Goal: Information Seeking & Learning: Check status

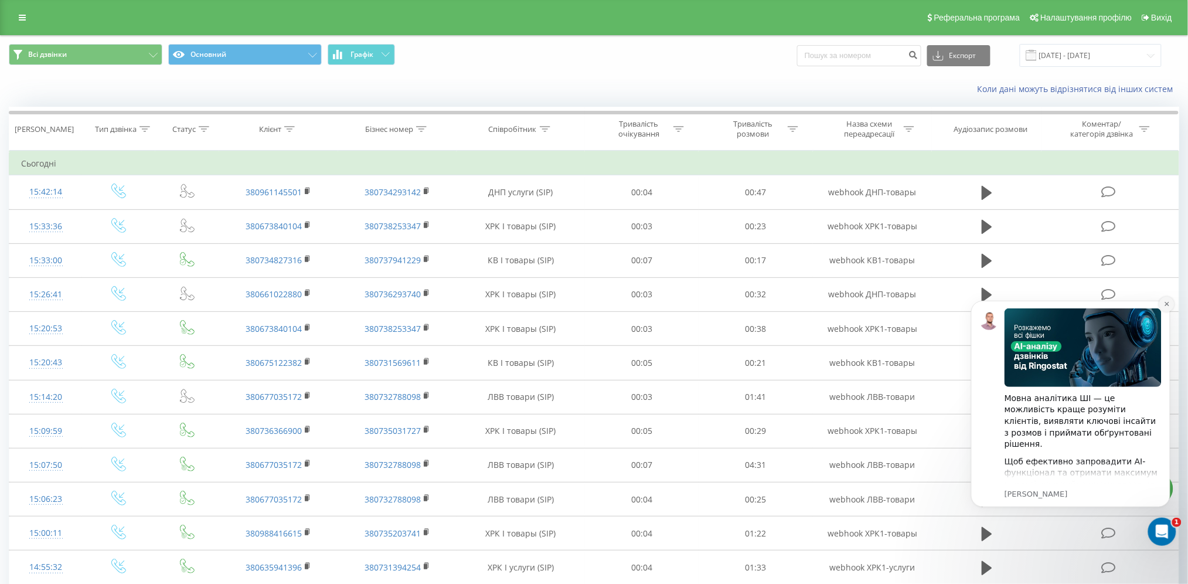
click at [1166, 303] on icon "Dismiss notification" at bounding box center [1166, 303] width 4 height 4
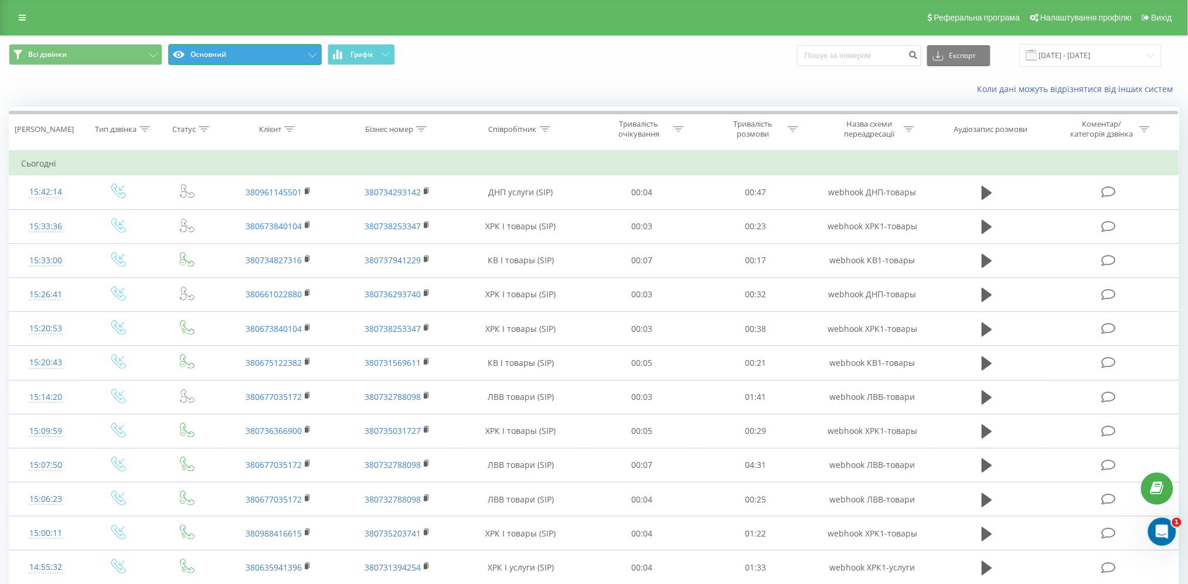
click at [189, 56] on button "Основний" at bounding box center [245, 54] width 154 height 21
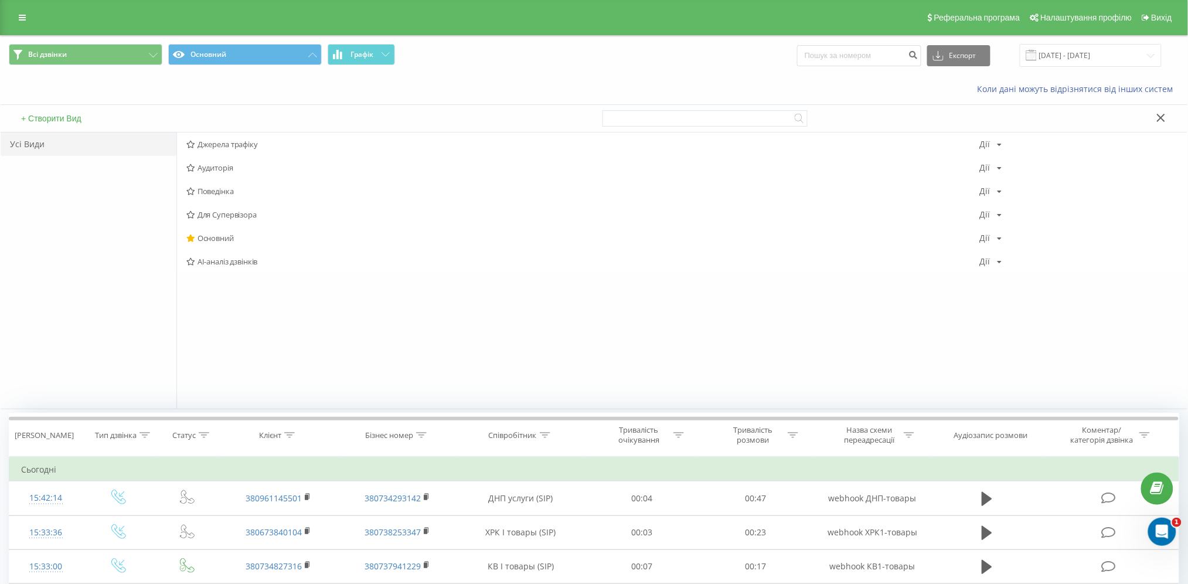
click at [192, 79] on div "Коли дані можуть відрізнятися вiд інших систем" at bounding box center [594, 89] width 1187 height 28
click at [135, 53] on button "Всі дзвінки" at bounding box center [86, 54] width 154 height 21
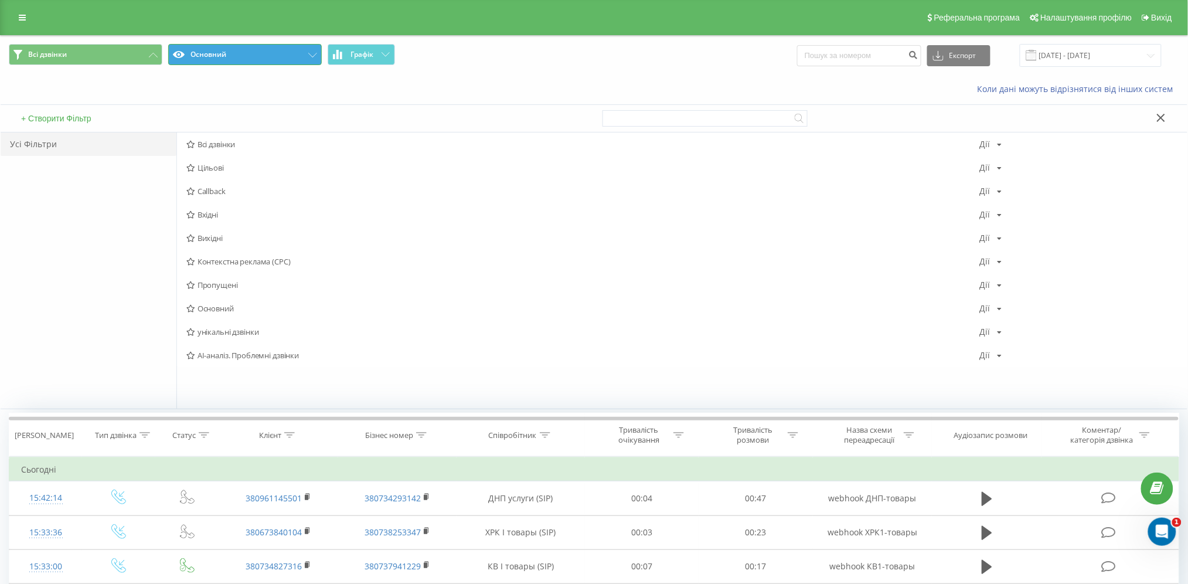
click at [241, 52] on button "Основний" at bounding box center [245, 54] width 154 height 21
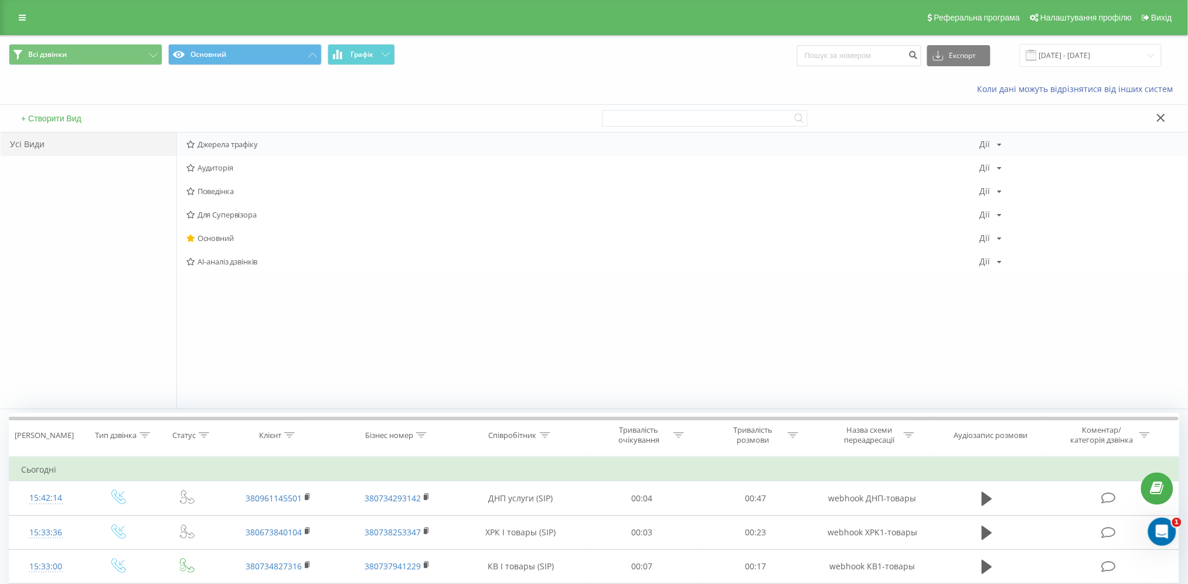
click at [254, 137] on div "Джерела трафіку [PERSON_NAME] Копіювати Видалити За замовчуванням Поділитися" at bounding box center [682, 144] width 1011 height 23
click at [250, 142] on span "Джерела трафіку" at bounding box center [583, 144] width 794 height 8
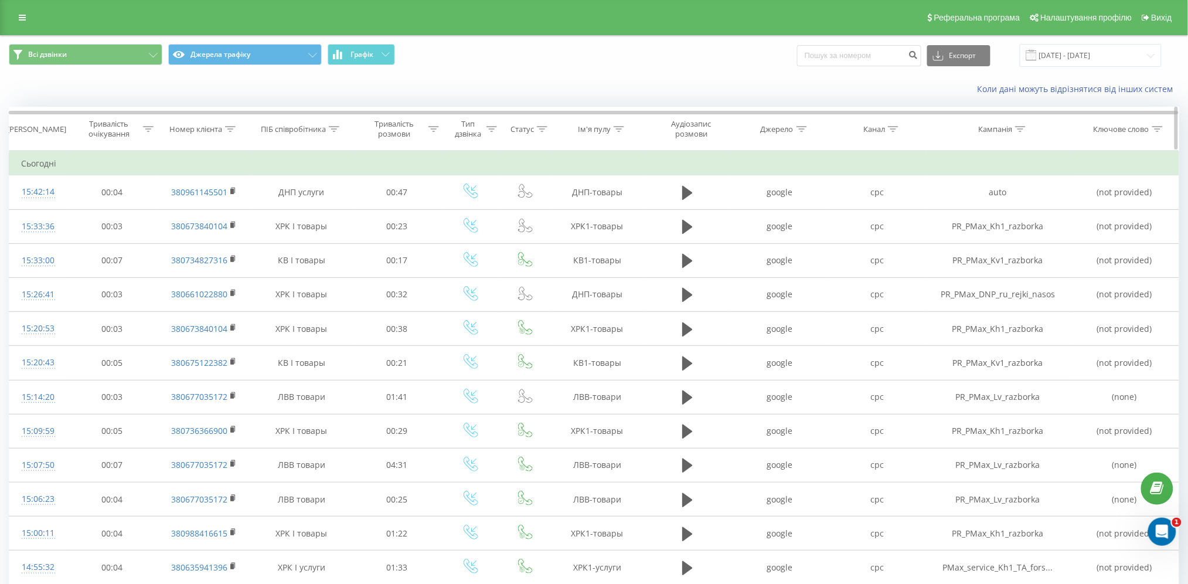
click at [1018, 127] on icon at bounding box center [1020, 129] width 11 height 6
click at [993, 208] on input "text" at bounding box center [998, 213] width 103 height 21
type input "в"
type input "d"
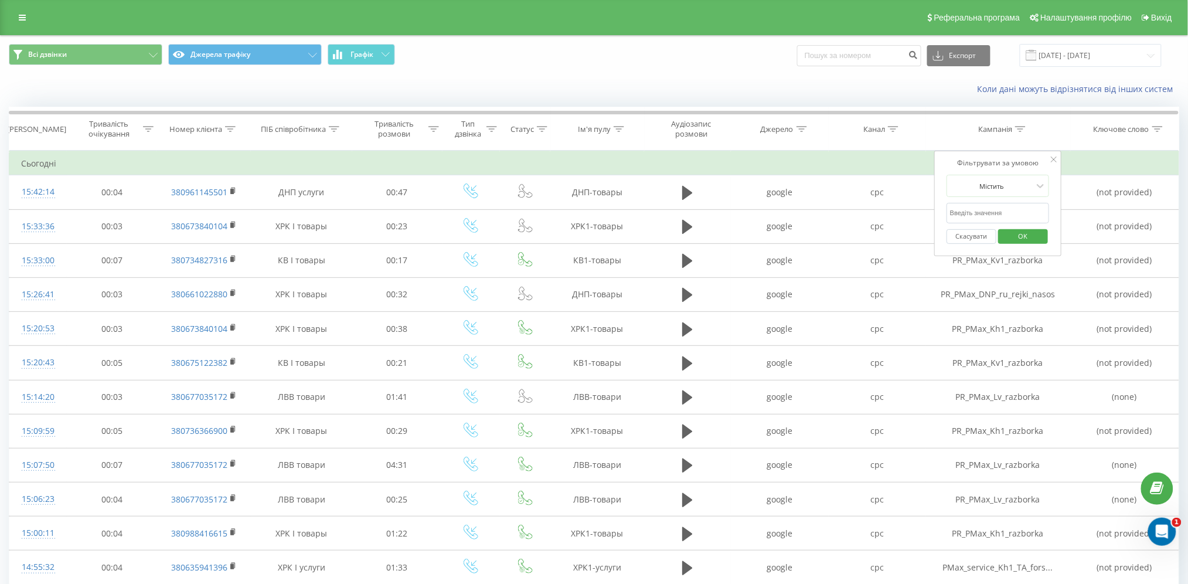
click at [994, 215] on input "text" at bounding box center [998, 213] width 103 height 21
paste input "S_service_Lv_dvsikpp_dvs"
click at [1012, 236] on span "OK" at bounding box center [1023, 236] width 33 height 18
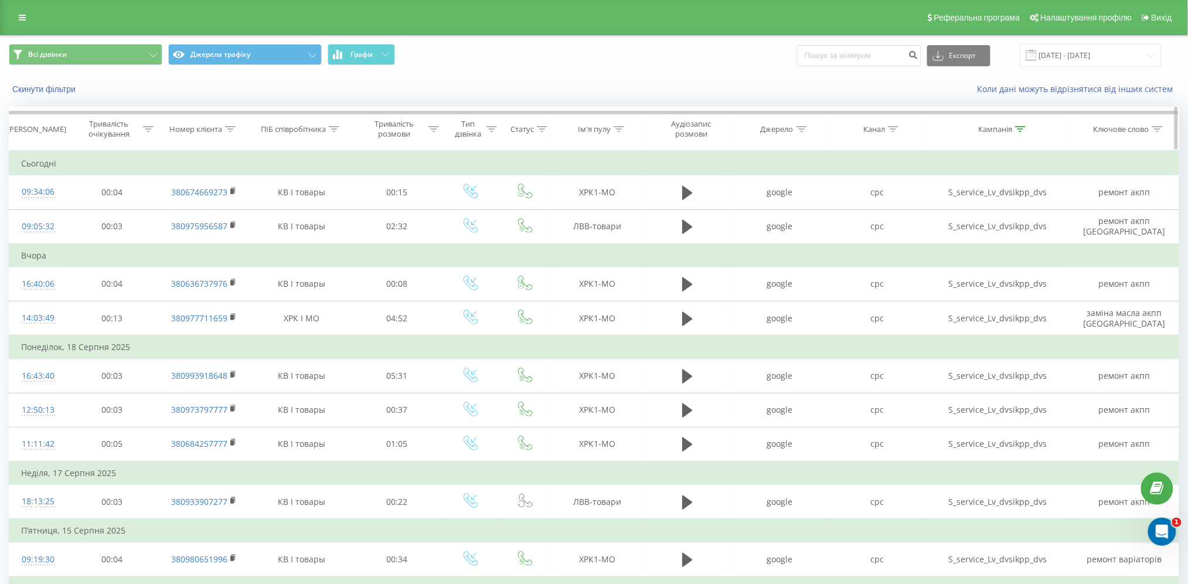
click at [1016, 122] on th "Кампанія" at bounding box center [998, 128] width 144 height 43
click at [1020, 126] on icon at bounding box center [1020, 129] width 11 height 6
drag, startPoint x: 995, startPoint y: 215, endPoint x: 1035, endPoint y: 215, distance: 39.9
click at [1035, 215] on input "S_service_Lv_dvsikpp_dvs" at bounding box center [998, 213] width 103 height 21
type input "S_service_Lv"
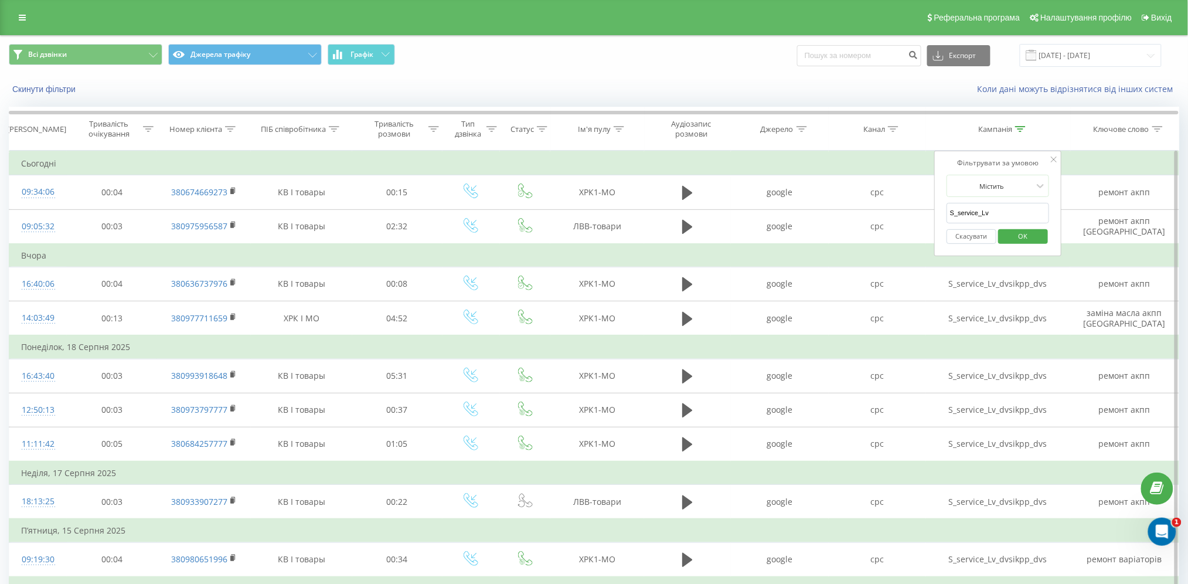
click at [1032, 235] on span "OK" at bounding box center [1023, 236] width 33 height 18
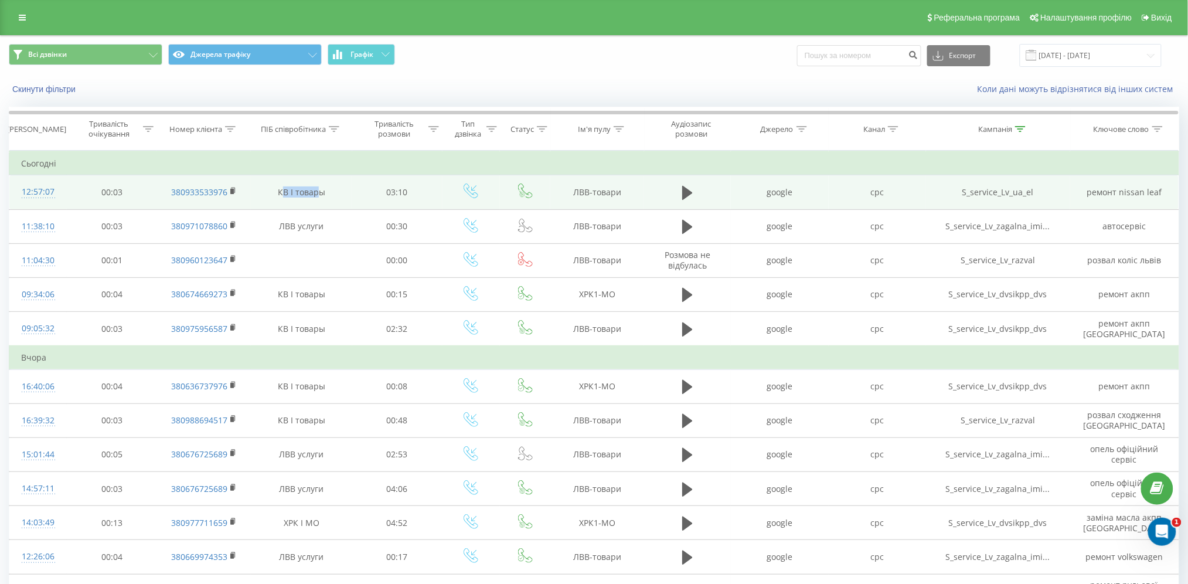
drag, startPoint x: 282, startPoint y: 189, endPoint x: 321, endPoint y: 192, distance: 38.8
click at [321, 192] on td "КВ І товары" at bounding box center [301, 192] width 101 height 34
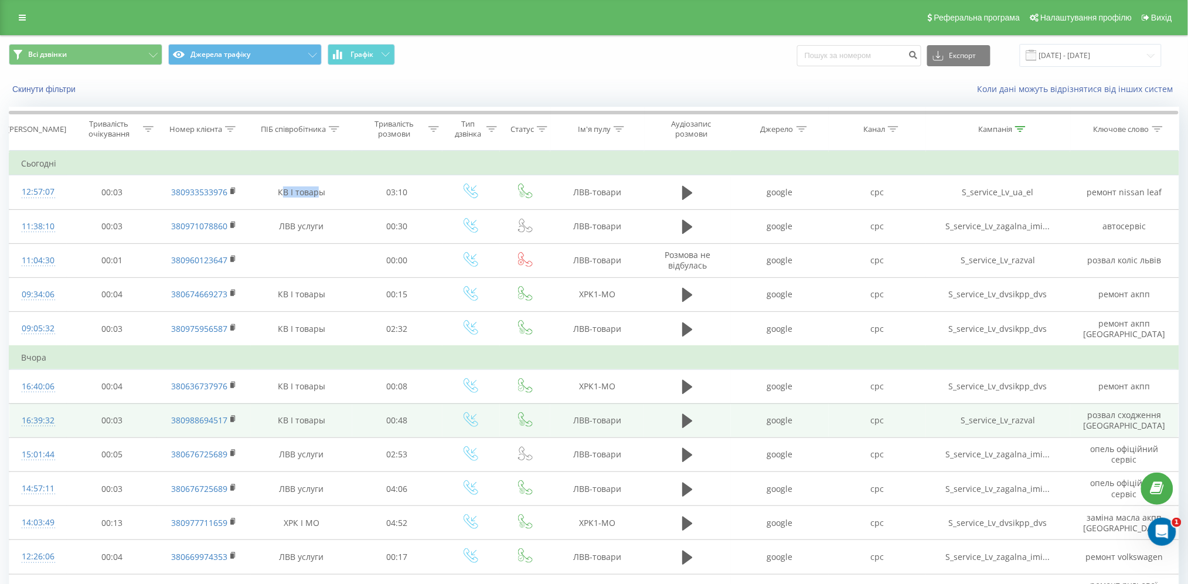
scroll to position [78, 0]
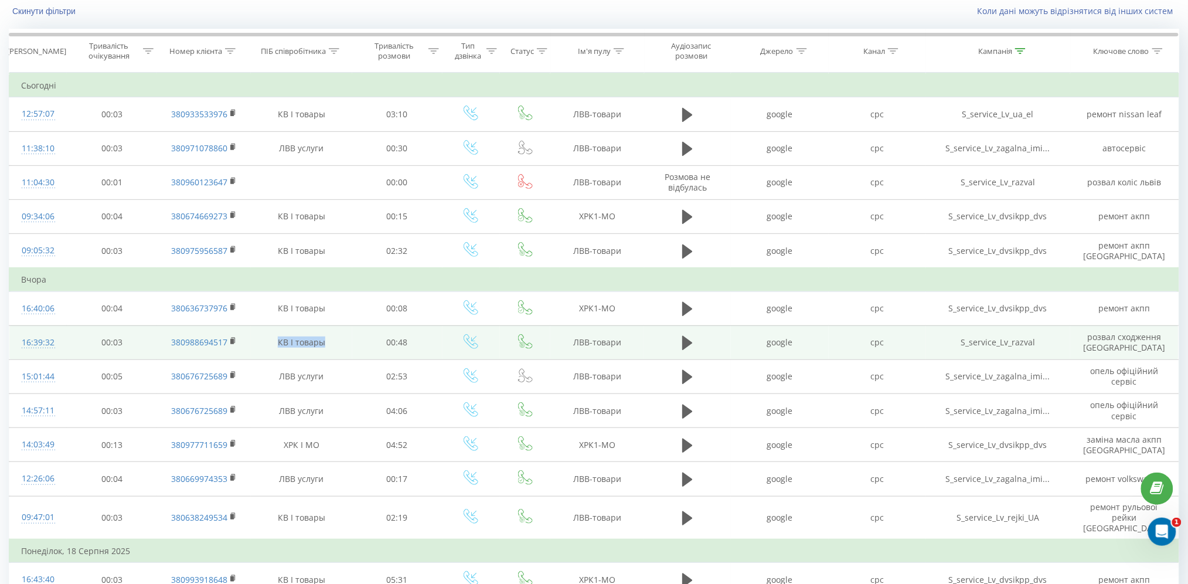
drag, startPoint x: 274, startPoint y: 340, endPoint x: 336, endPoint y: 351, distance: 63.0
click at [336, 351] on td "КВ І товары" at bounding box center [301, 342] width 101 height 34
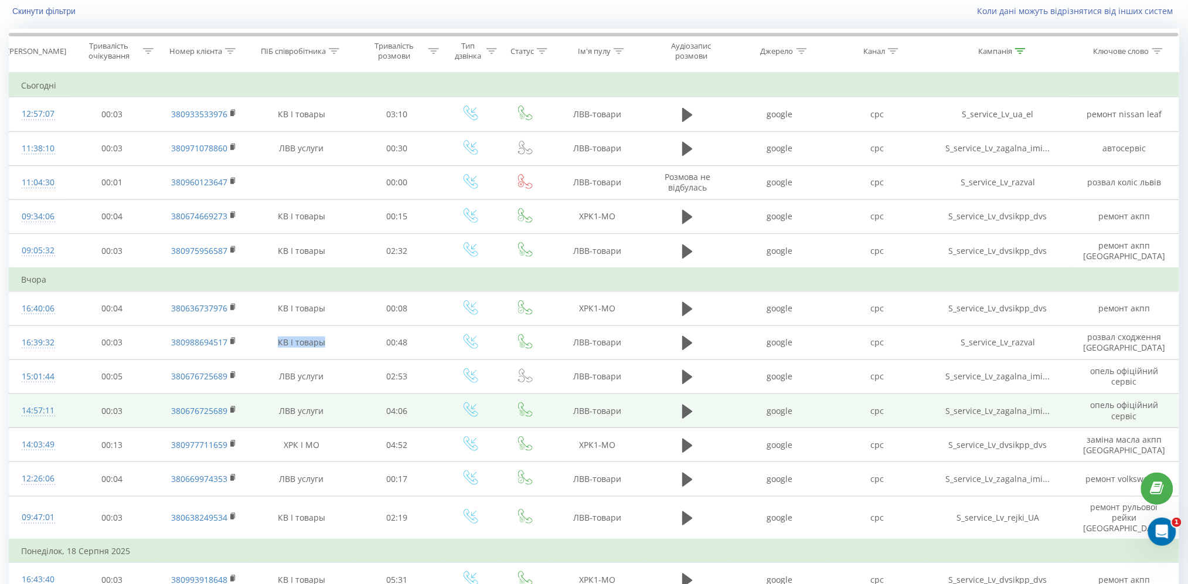
scroll to position [235, 0]
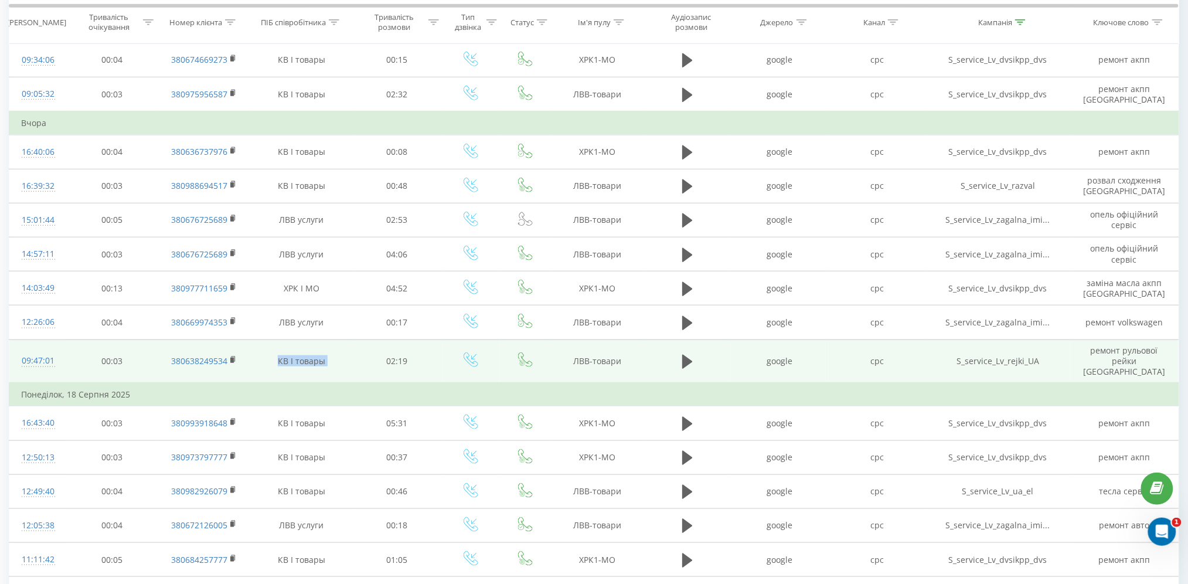
drag, startPoint x: 269, startPoint y: 354, endPoint x: 352, endPoint y: 369, distance: 84.6
click at [352, 369] on tr "09:47:01 00:03 380638249534 КВ І товары 02:19 ЛВВ-товари google cpc S_service_L…" at bounding box center [594, 360] width 1170 height 43
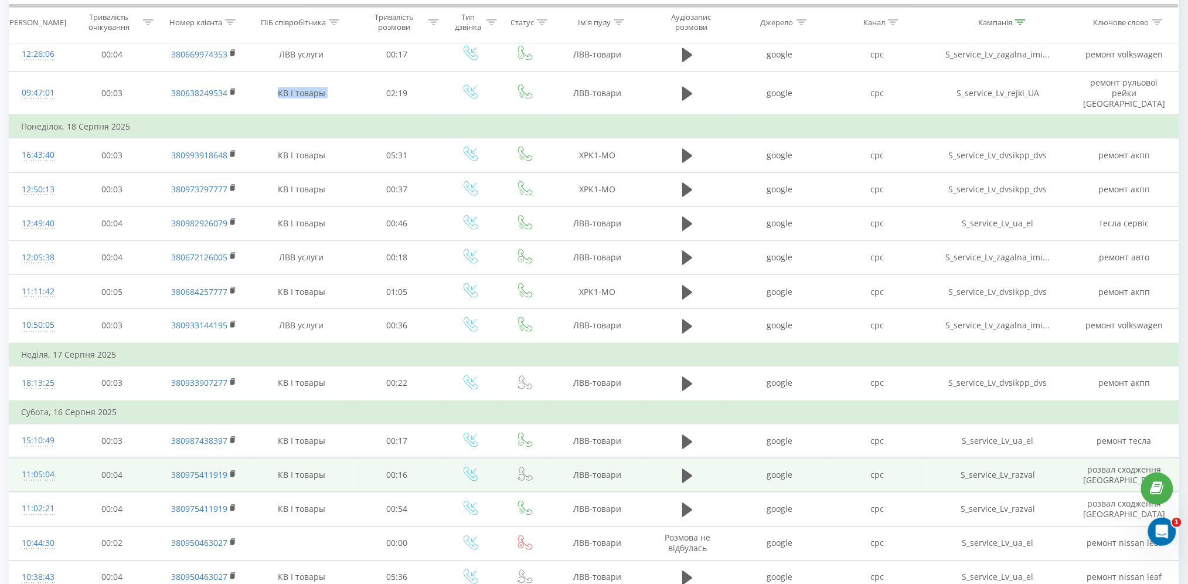
scroll to position [580, 0]
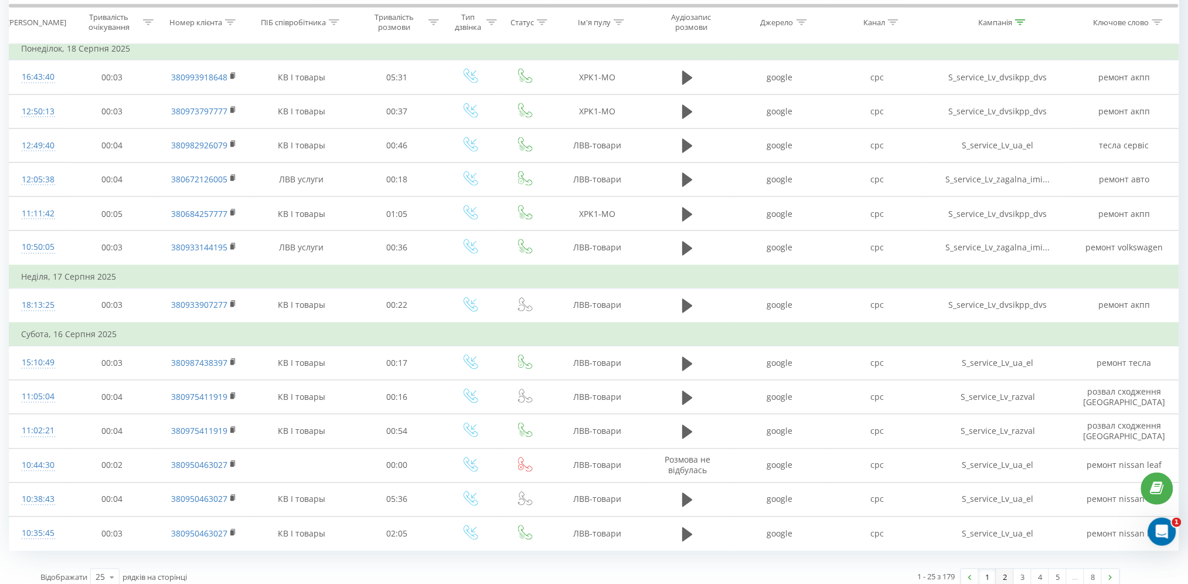
click at [1009, 569] on link "2" at bounding box center [1006, 577] width 18 height 16
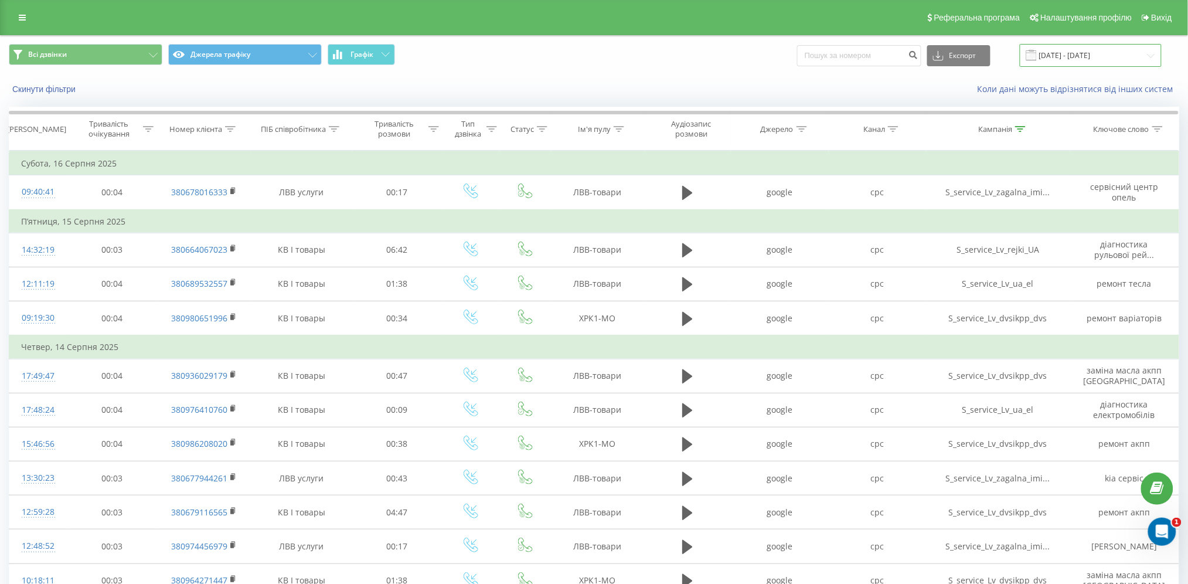
click at [1095, 52] on input "[DATE] - [DATE]" at bounding box center [1091, 55] width 142 height 23
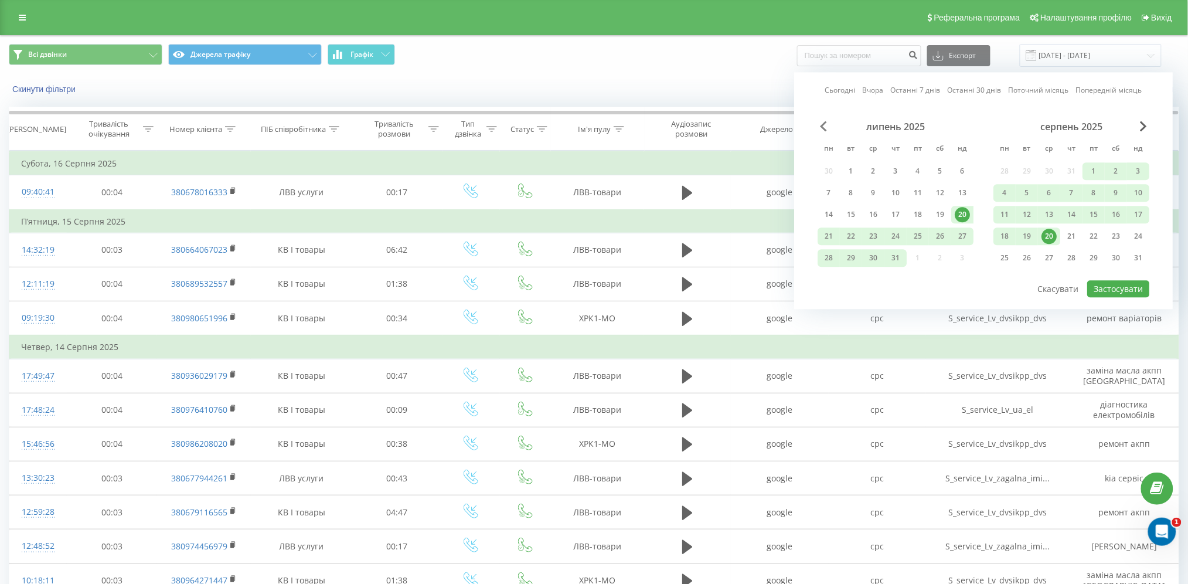
click at [824, 122] on span "Previous Month" at bounding box center [823, 126] width 7 height 11
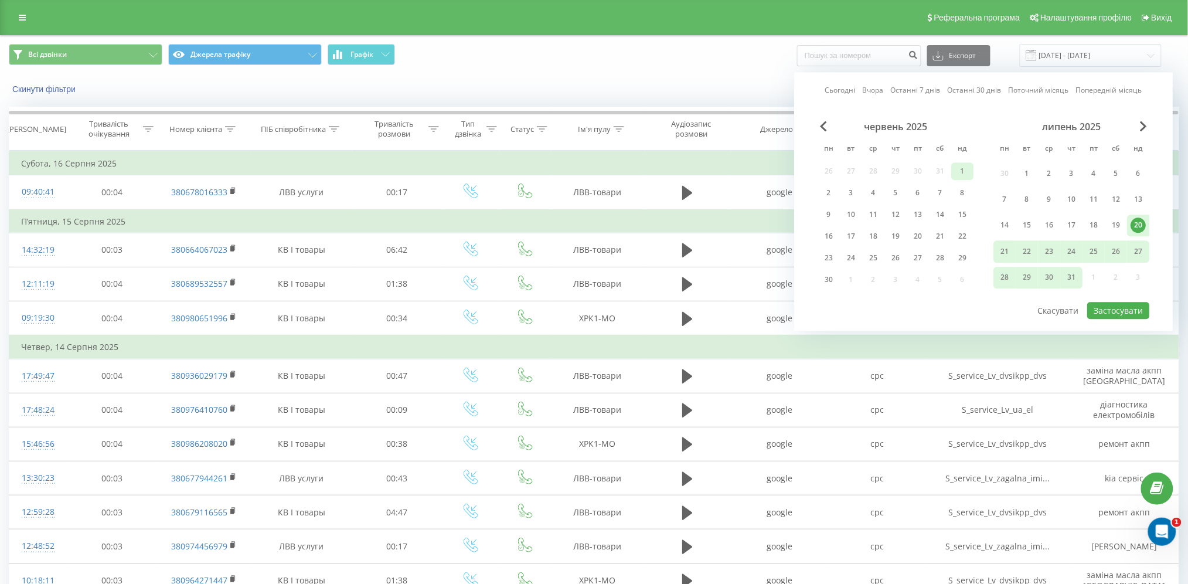
click at [960, 168] on div "1" at bounding box center [962, 171] width 15 height 15
click at [825, 281] on div "30" at bounding box center [828, 279] width 15 height 15
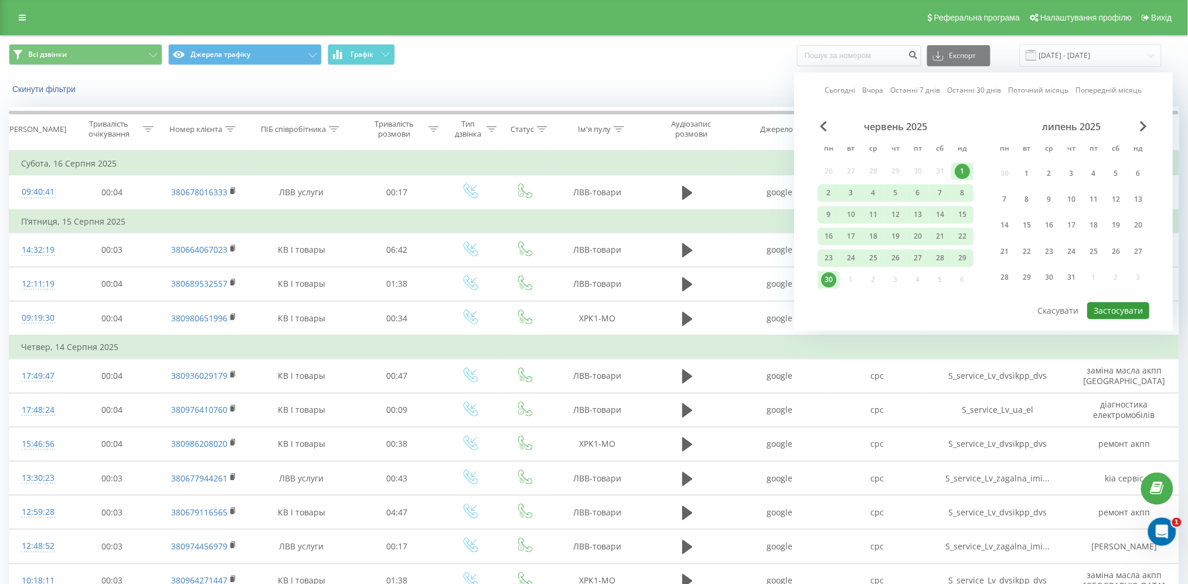
click at [1118, 308] on button "Застосувати" at bounding box center [1119, 310] width 62 height 17
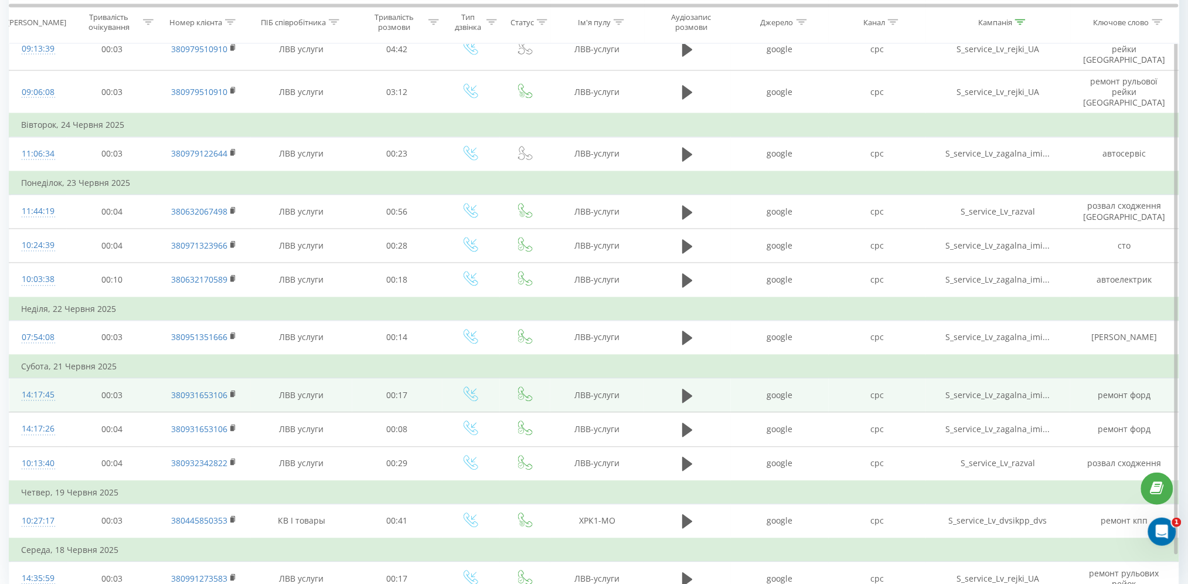
scroll to position [719, 0]
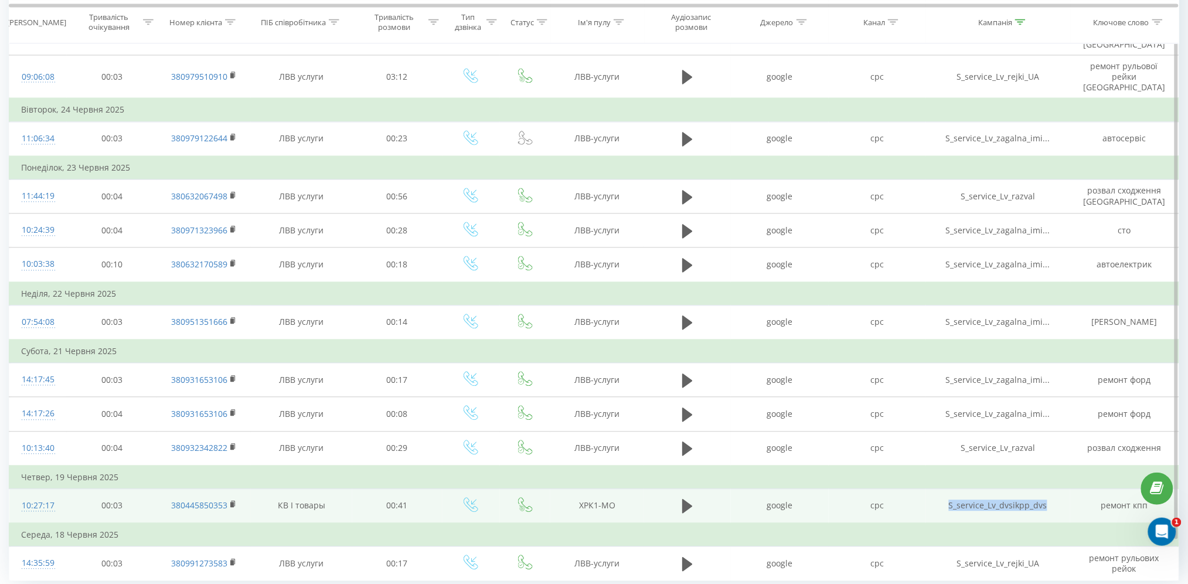
drag, startPoint x: 1065, startPoint y: 468, endPoint x: 947, endPoint y: 467, distance: 117.8
click at [947, 489] on td "S_service_Lv_dvsikpp_dvs" at bounding box center [998, 506] width 144 height 35
drag, startPoint x: 265, startPoint y: 468, endPoint x: 328, endPoint y: 472, distance: 63.4
click at [328, 489] on td "КВ І товары" at bounding box center [301, 506] width 101 height 35
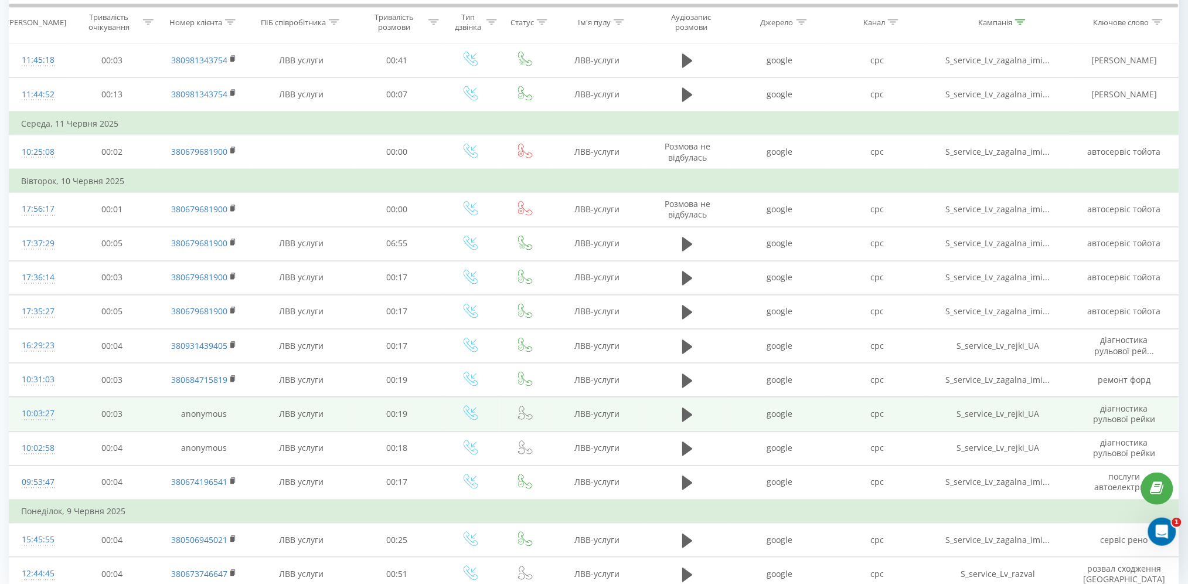
scroll to position [673, 0]
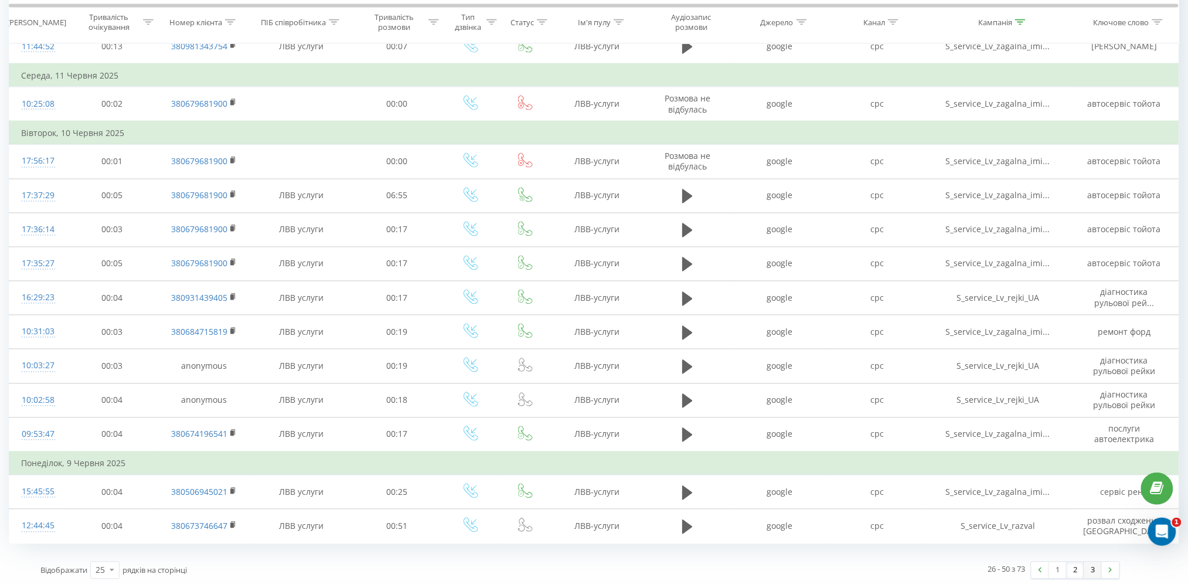
click at [1093, 568] on link "3" at bounding box center [1094, 570] width 18 height 16
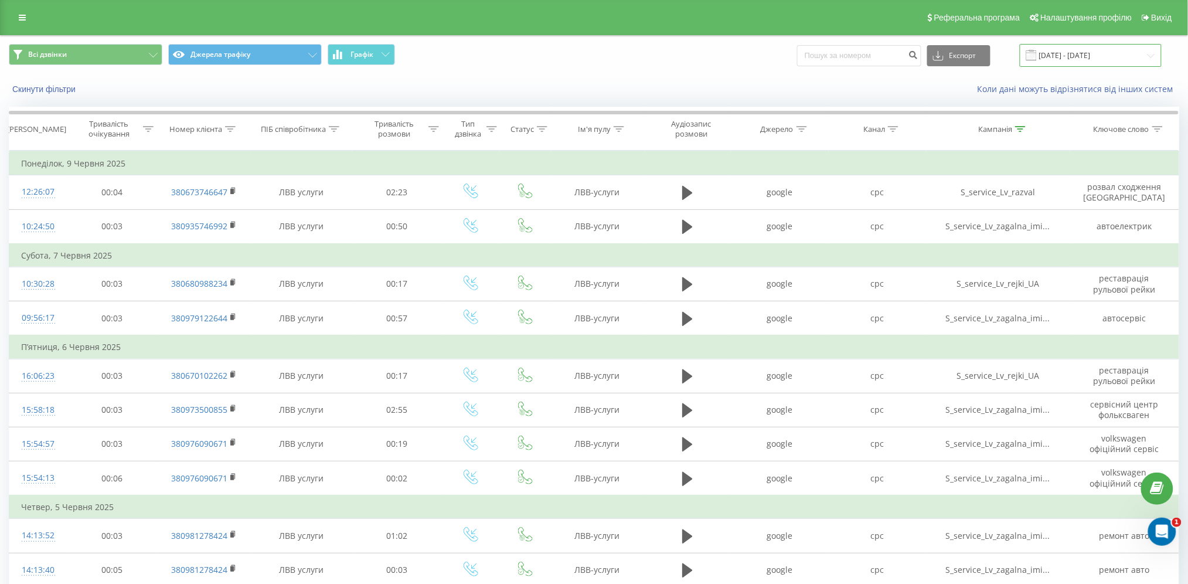
click at [1116, 50] on input "[DATE] - [DATE]" at bounding box center [1091, 55] width 142 height 23
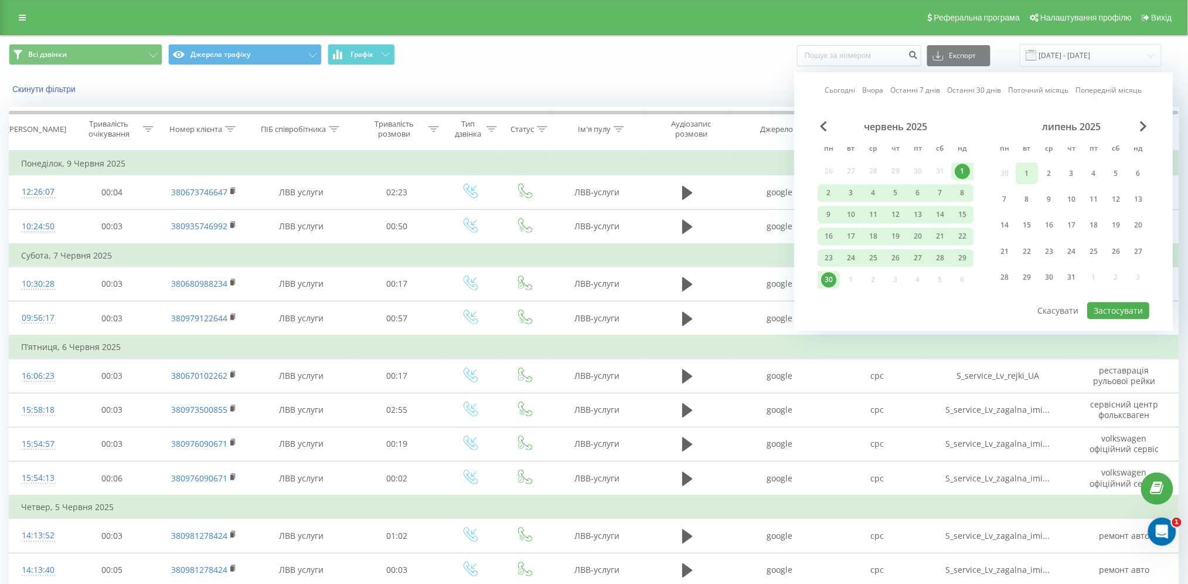
click at [1034, 172] on div "1" at bounding box center [1027, 173] width 15 height 15
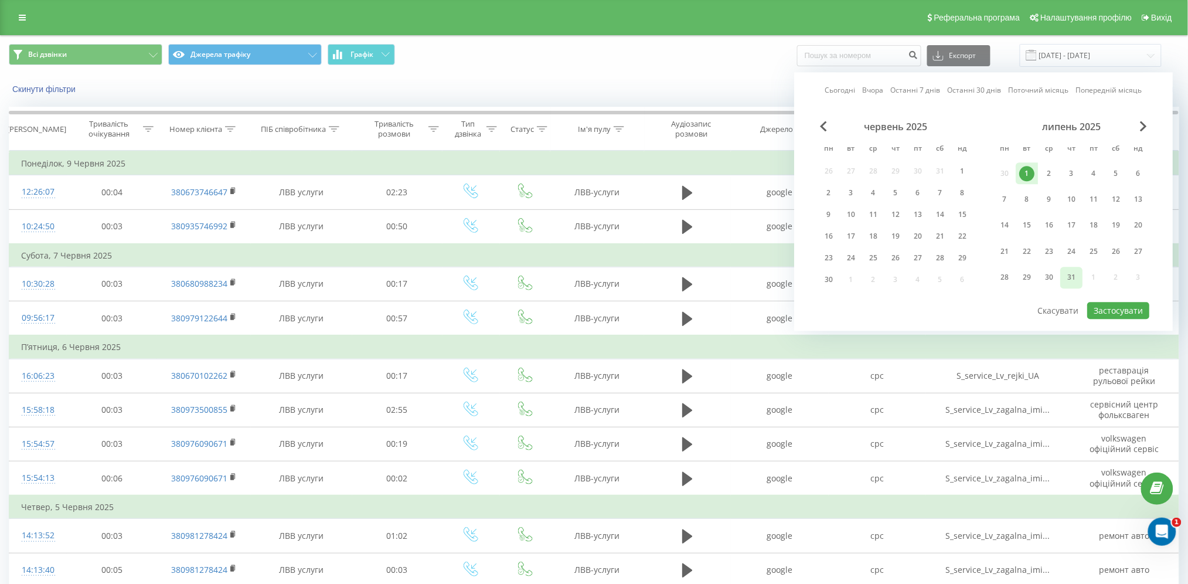
click at [1078, 273] on div "31" at bounding box center [1071, 277] width 15 height 15
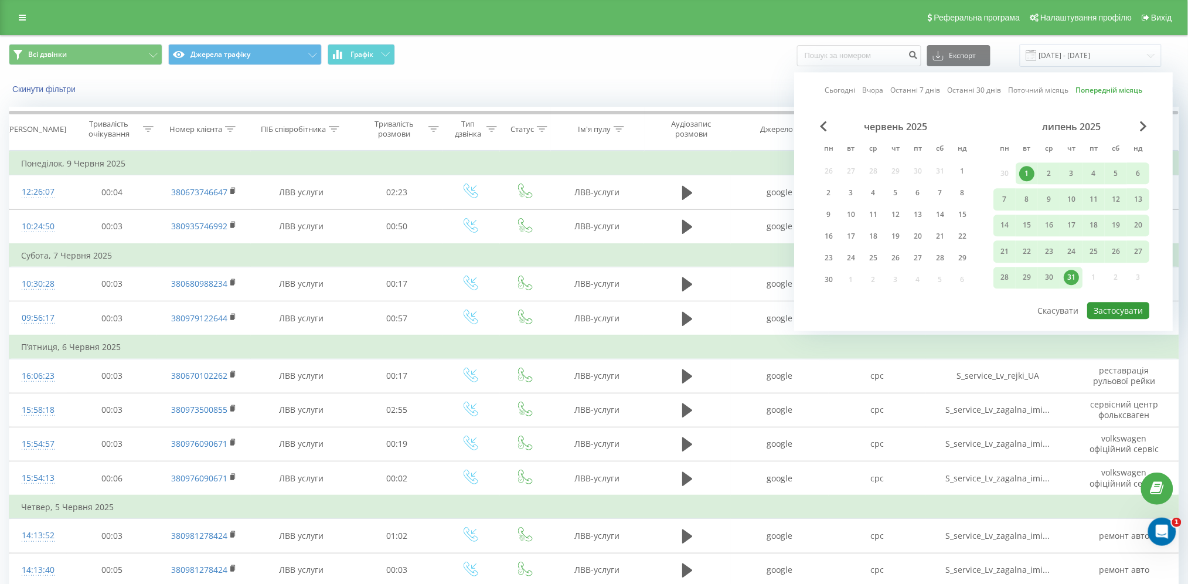
click at [1133, 308] on button "Застосувати" at bounding box center [1119, 310] width 62 height 17
type input "[DATE] - [DATE]"
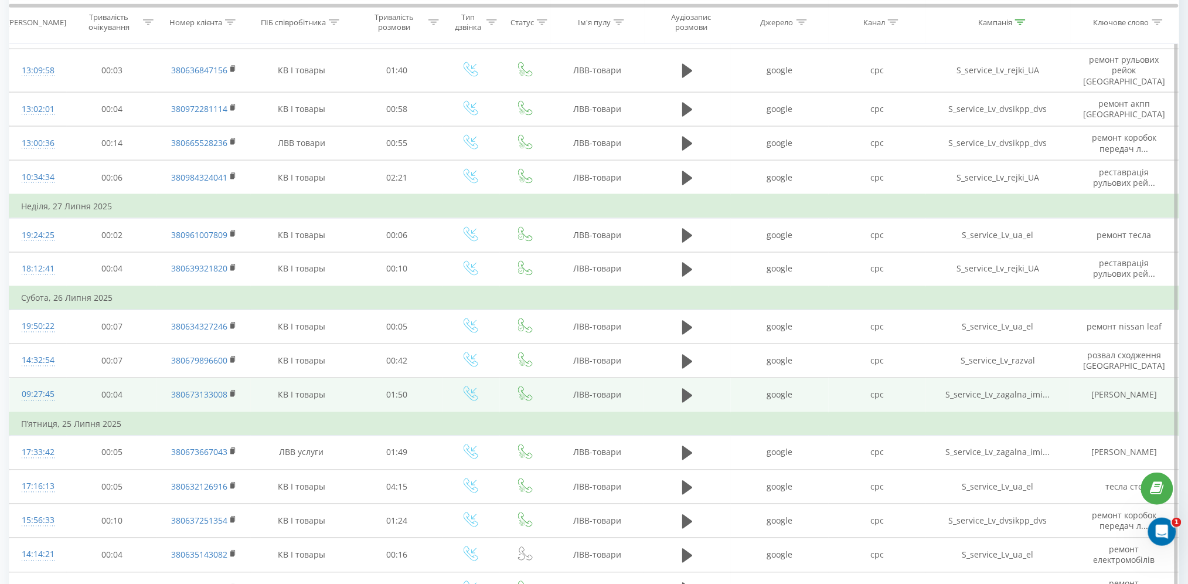
scroll to position [627, 0]
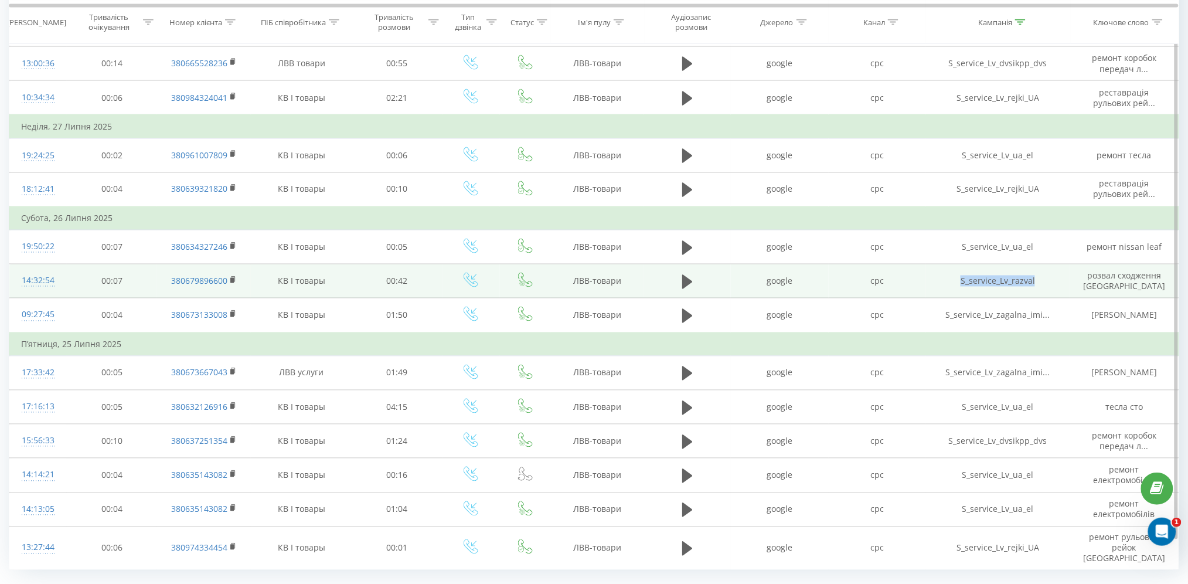
drag, startPoint x: 1044, startPoint y: 257, endPoint x: 954, endPoint y: 270, distance: 90.0
click at [954, 270] on td "S_service_Lv_razval" at bounding box center [998, 281] width 144 height 34
drag, startPoint x: 338, startPoint y: 266, endPoint x: 274, endPoint y: 257, distance: 64.6
click at [274, 264] on td "КВ І товары" at bounding box center [301, 281] width 101 height 34
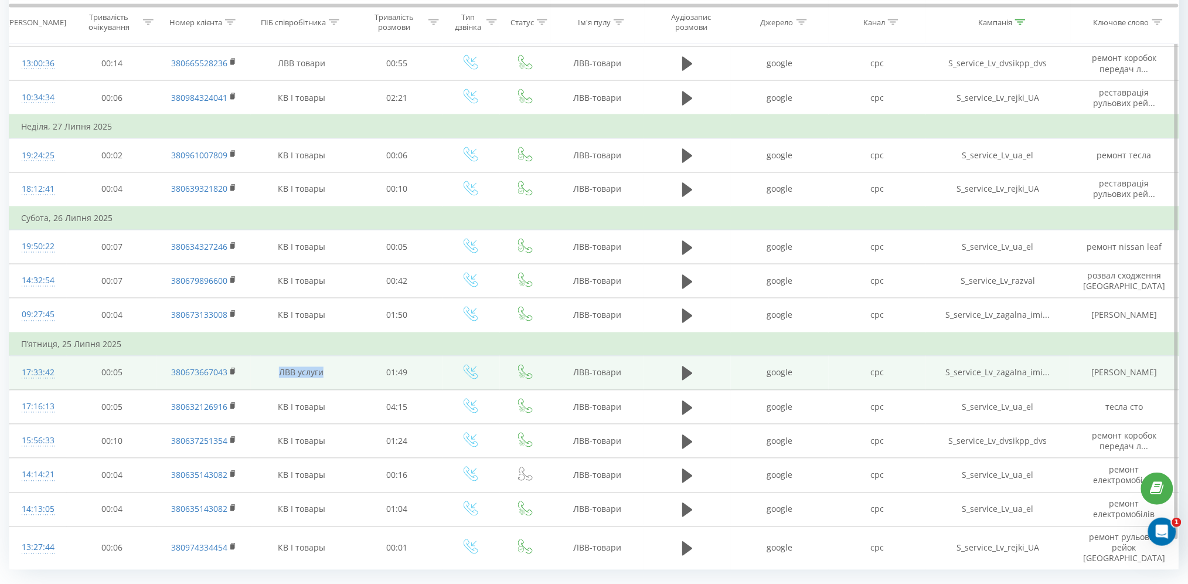
drag, startPoint x: 327, startPoint y: 352, endPoint x: 278, endPoint y: 353, distance: 48.7
click at [278, 356] on td "ЛВВ услуги" at bounding box center [301, 373] width 101 height 34
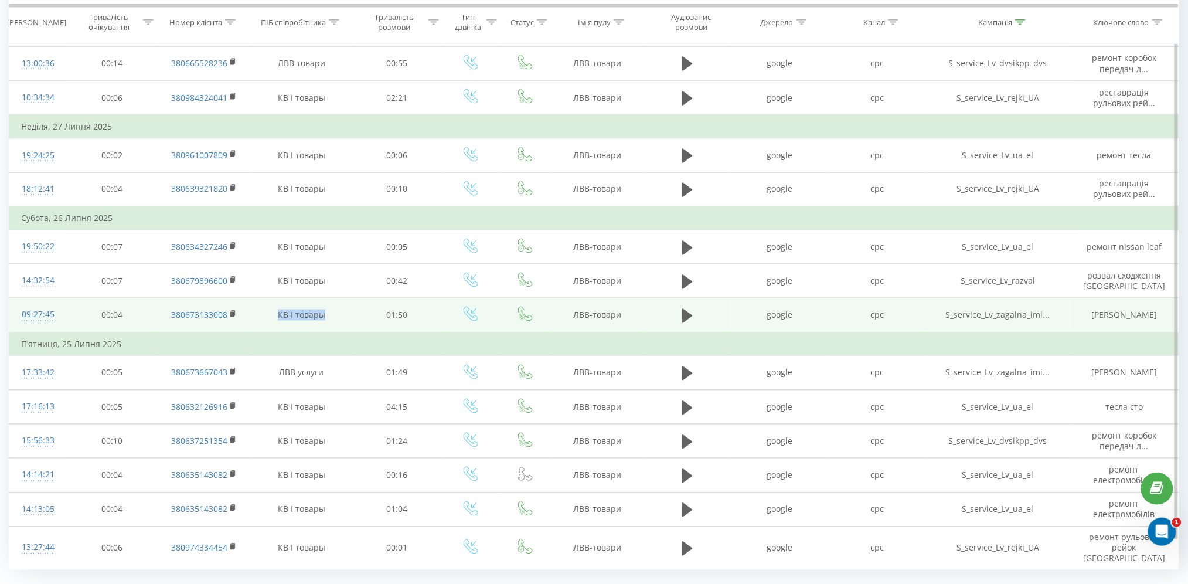
drag, startPoint x: 263, startPoint y: 291, endPoint x: 333, endPoint y: 302, distance: 70.7
click at [333, 302] on td "КВ І товары" at bounding box center [301, 315] width 101 height 35
